Goal: Transaction & Acquisition: Book appointment/travel/reservation

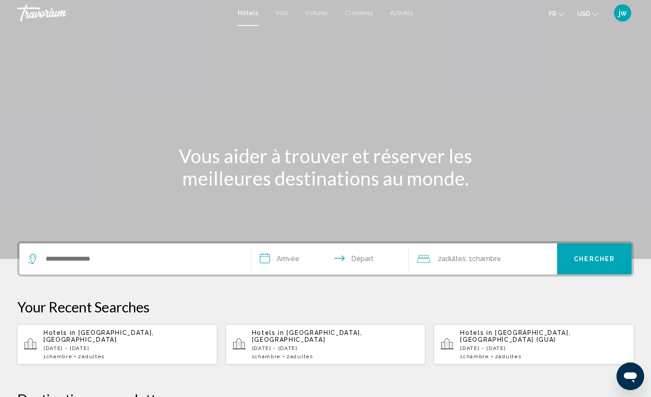
click at [321, 13] on span "Voitures" at bounding box center [316, 12] width 23 height 7
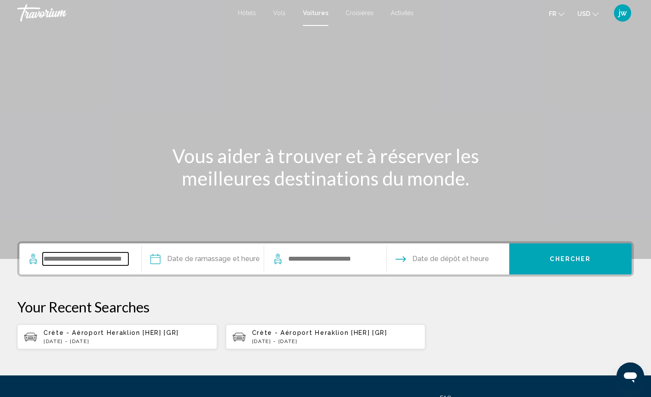
click at [72, 257] on input "Search widget" at bounding box center [86, 258] width 86 height 13
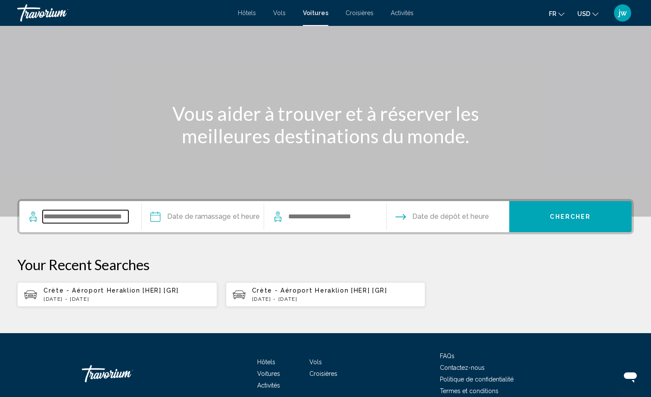
scroll to position [84, 0]
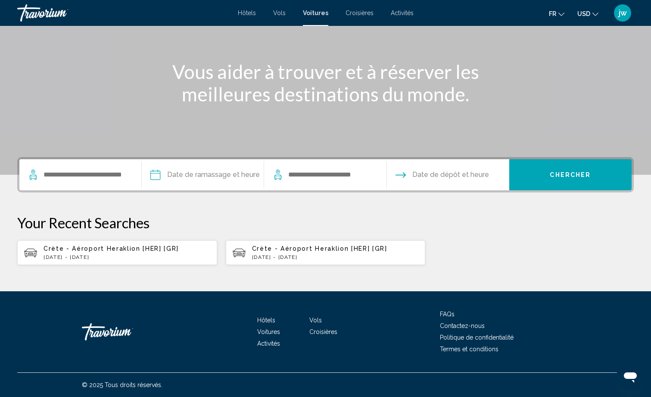
click at [72, 243] on app-cars-recent-search "Crète - Aéroport Heraklion [HER] [GR] [DATE] - [DATE]" at bounding box center [117, 252] width 200 height 25
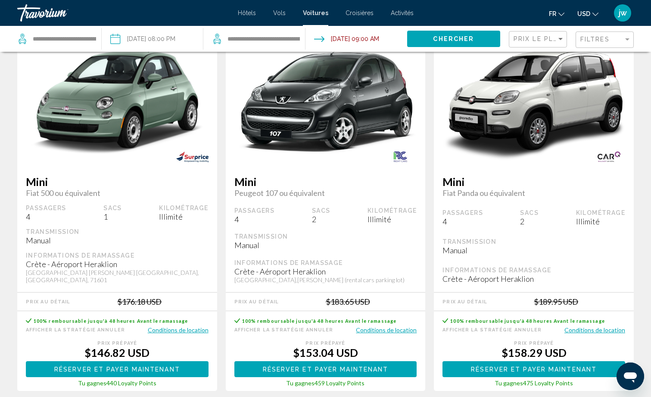
scroll to position [43, 0]
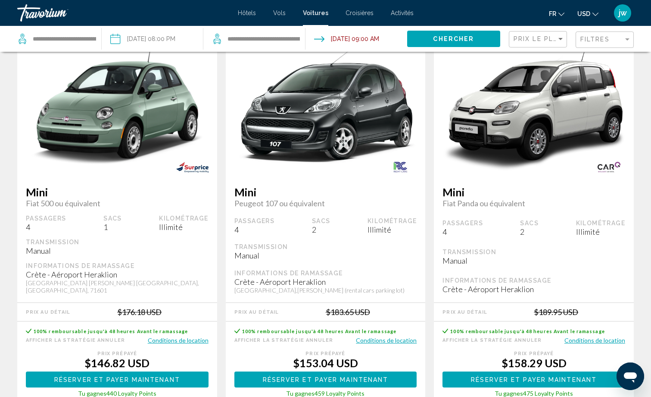
click at [590, 16] on span "USD" at bounding box center [584, 13] width 13 height 7
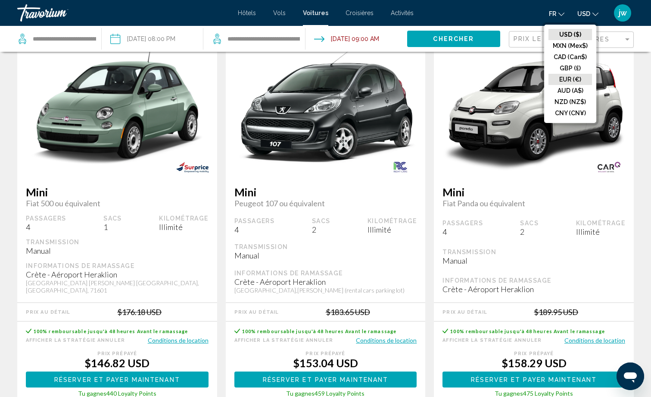
click at [569, 79] on button "EUR (€)" at bounding box center [571, 79] width 44 height 11
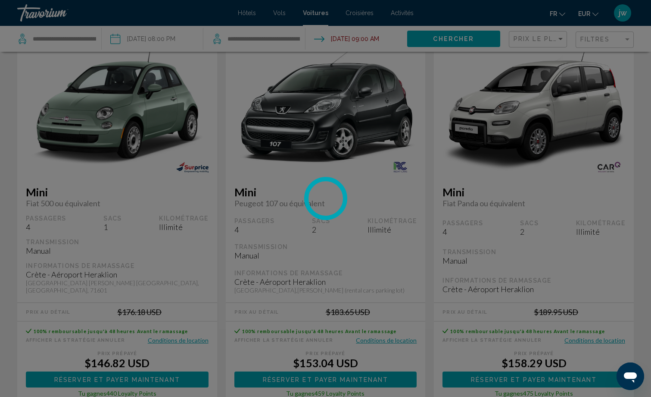
scroll to position [0, 0]
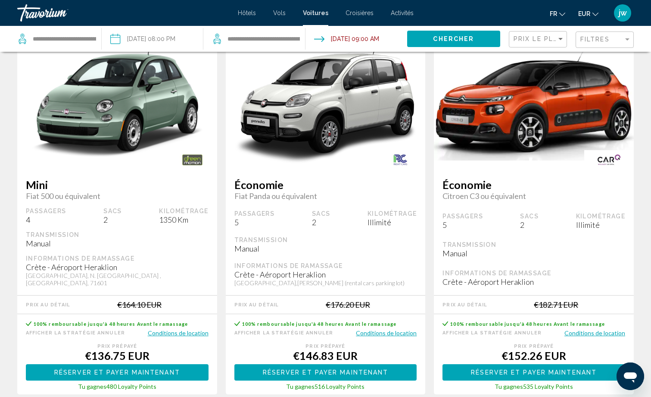
scroll to position [431, 0]
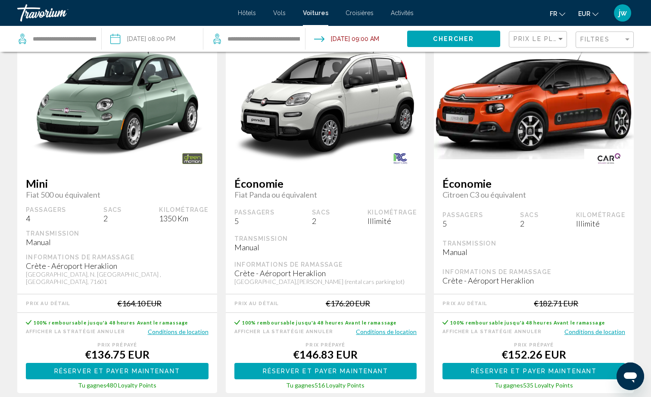
click at [384, 327] on button "Conditions de location" at bounding box center [386, 331] width 61 height 8
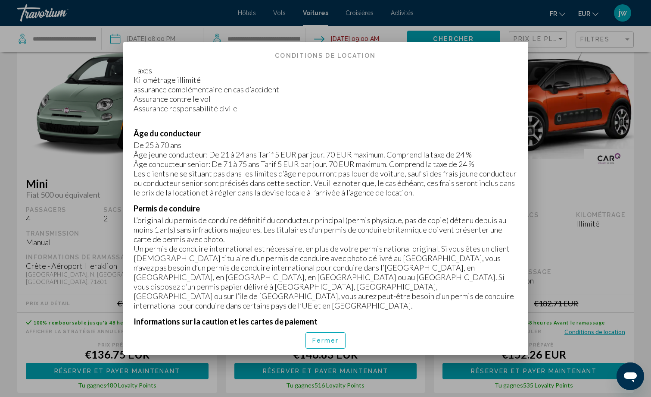
scroll to position [0, 0]
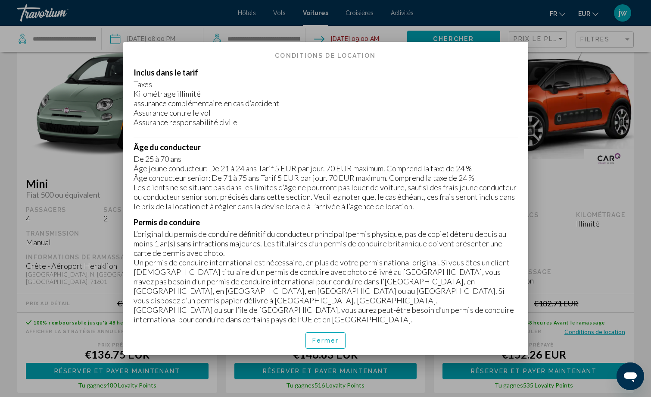
drag, startPoint x: 326, startPoint y: 340, endPoint x: 333, endPoint y: 335, distance: 8.0
click at [327, 340] on span "Fermer" at bounding box center [326, 340] width 27 height 7
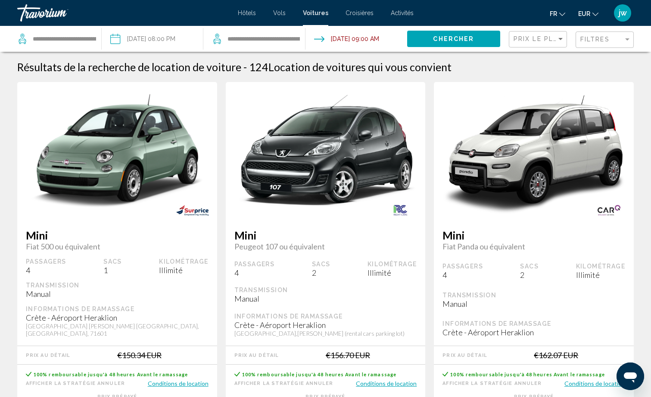
scroll to position [431, 0]
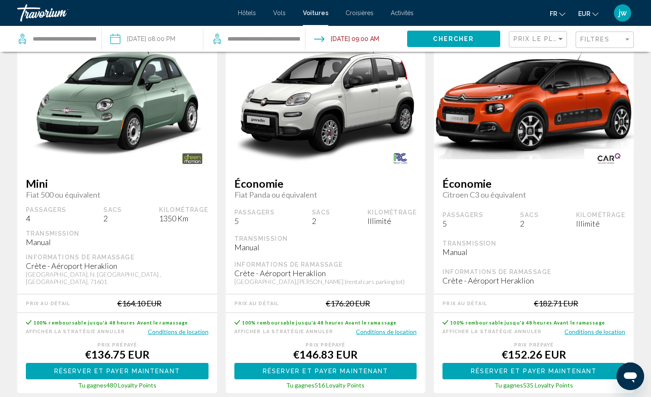
click at [580, 327] on button "Conditions de location" at bounding box center [595, 331] width 61 height 8
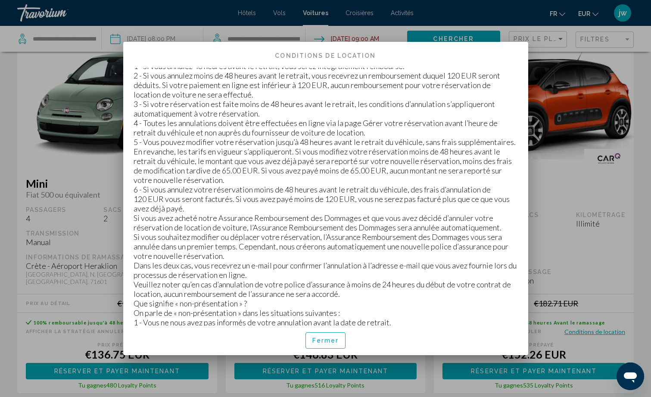
scroll to position [1422, 0]
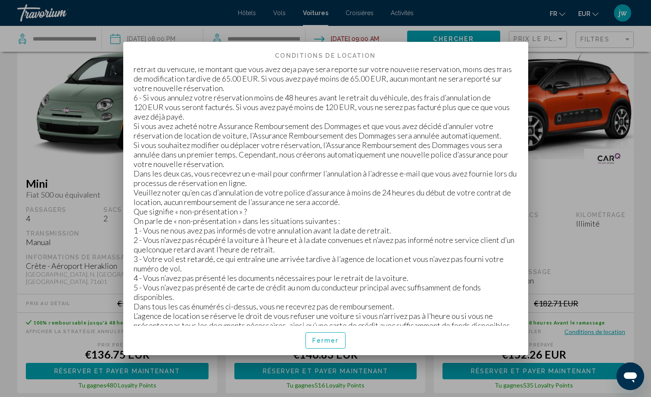
click at [335, 339] on span "Fermer" at bounding box center [326, 340] width 27 height 7
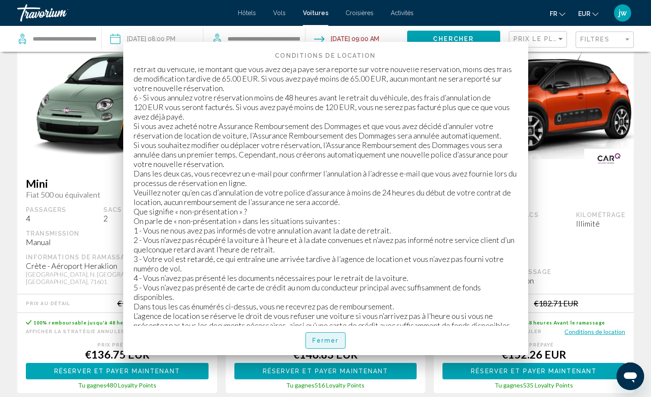
scroll to position [431, 0]
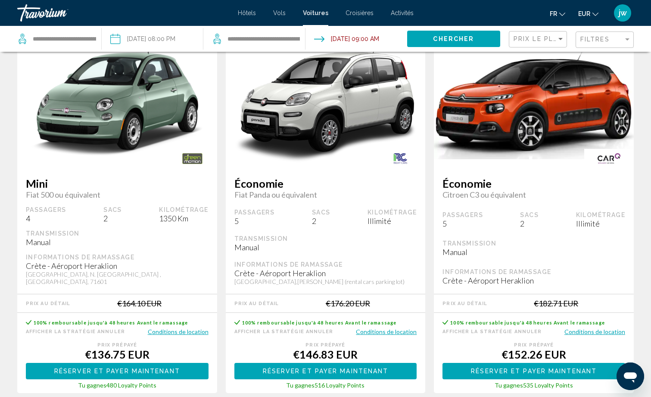
click at [376, 327] on button "Conditions de location" at bounding box center [386, 331] width 61 height 8
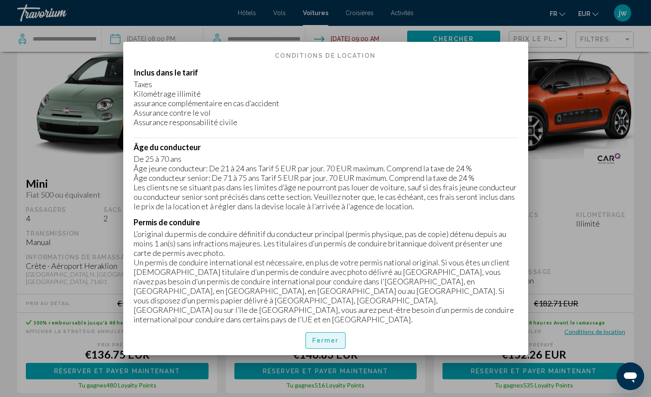
click at [324, 344] on button "Fermer" at bounding box center [326, 340] width 41 height 16
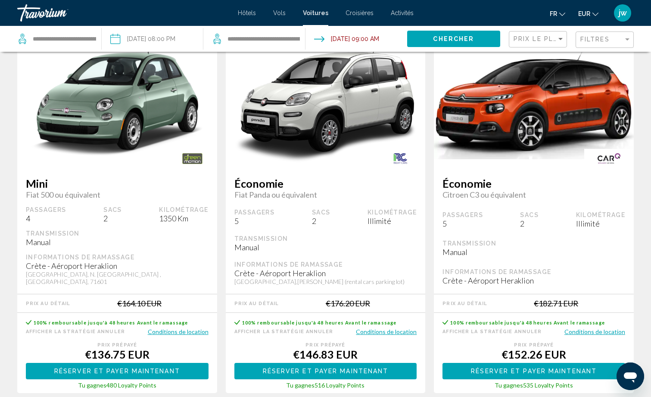
click at [592, 327] on button "Conditions de location" at bounding box center [595, 331] width 61 height 8
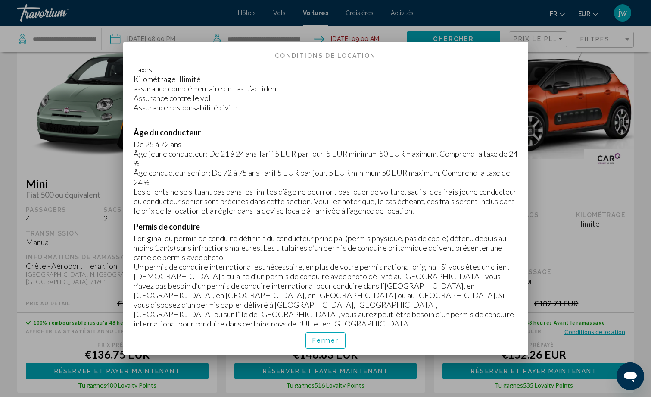
scroll to position [43, 0]
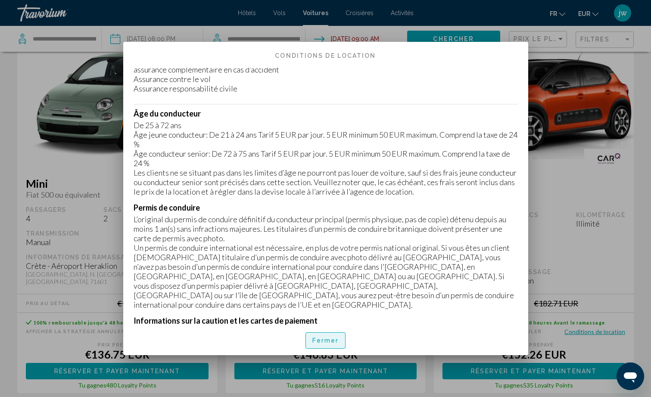
drag, startPoint x: 336, startPoint y: 339, endPoint x: 466, endPoint y: 274, distance: 145.2
click at [338, 338] on button "Fermer" at bounding box center [326, 340] width 41 height 16
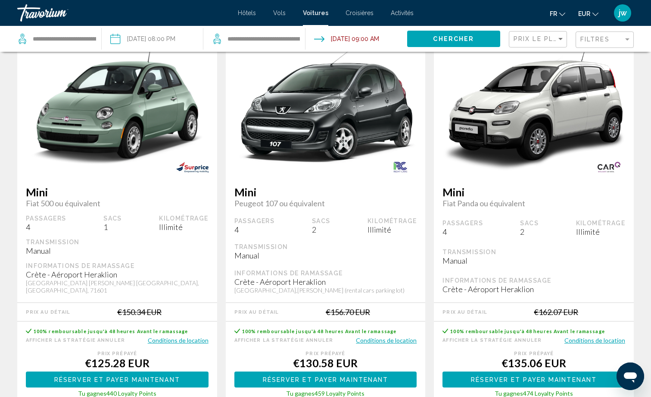
click at [591, 341] on button "Conditions de location" at bounding box center [595, 340] width 61 height 8
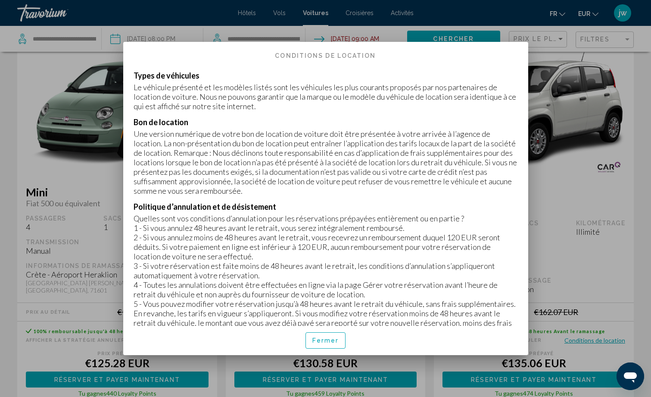
scroll to position [1164, 0]
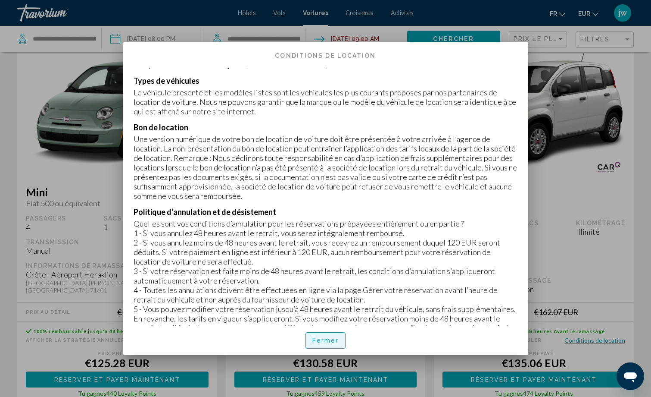
drag, startPoint x: 331, startPoint y: 338, endPoint x: 336, endPoint y: 334, distance: 5.6
click at [333, 337] on span "Fermer" at bounding box center [326, 340] width 27 height 7
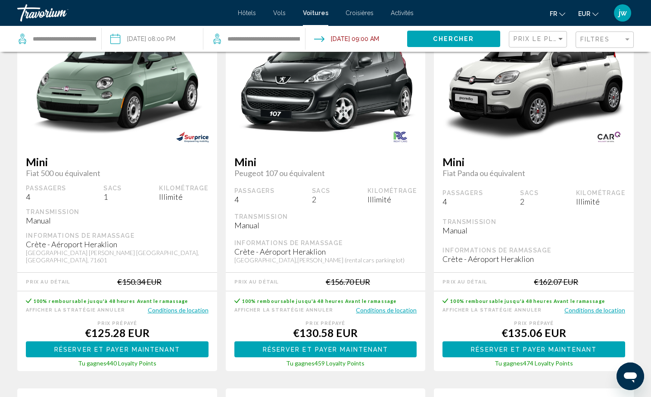
scroll to position [86, 0]
